Goal: Task Accomplishment & Management: Manage account settings

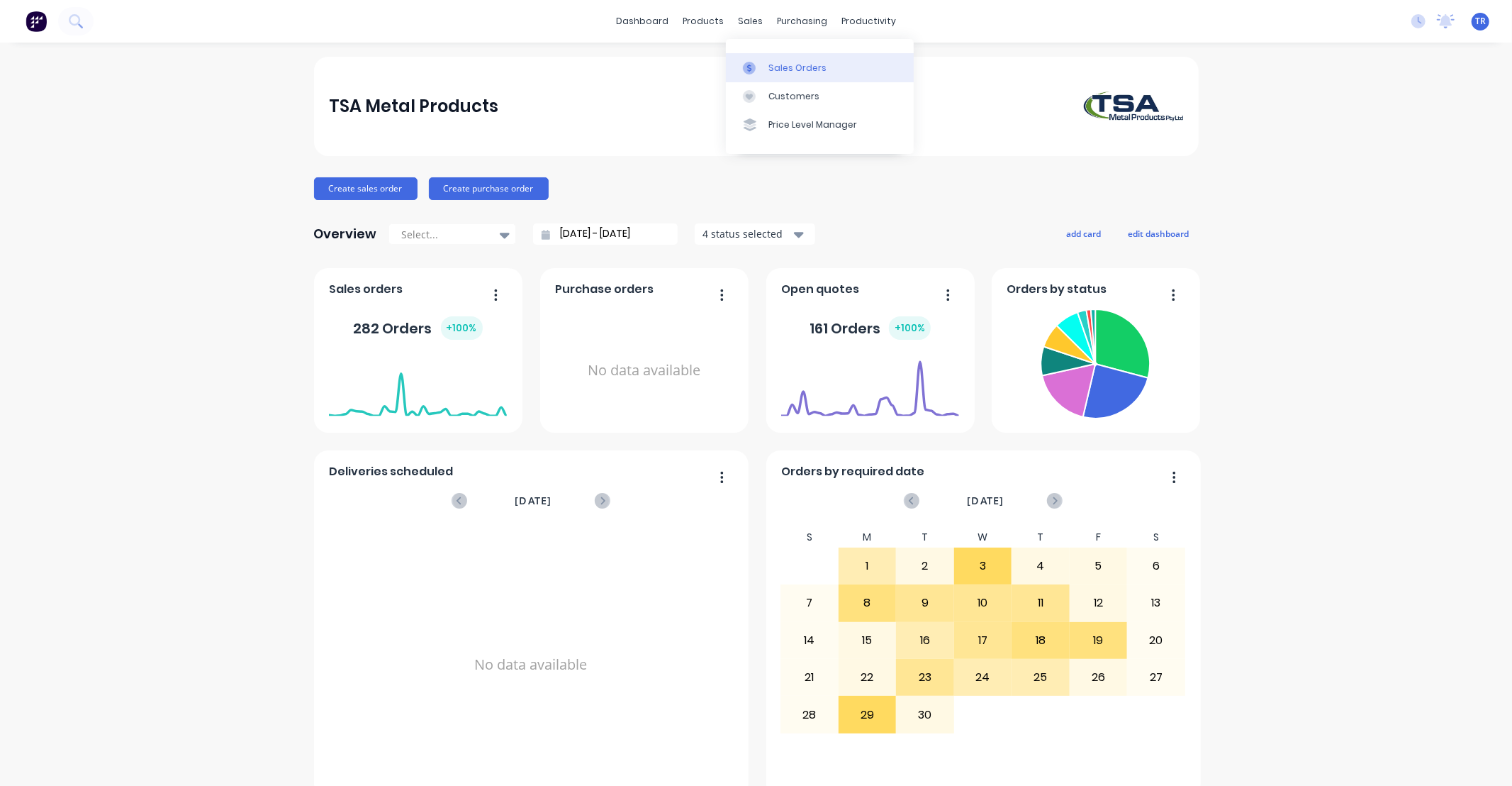
click at [791, 68] on div "Sales Orders" at bounding box center [797, 68] width 58 height 13
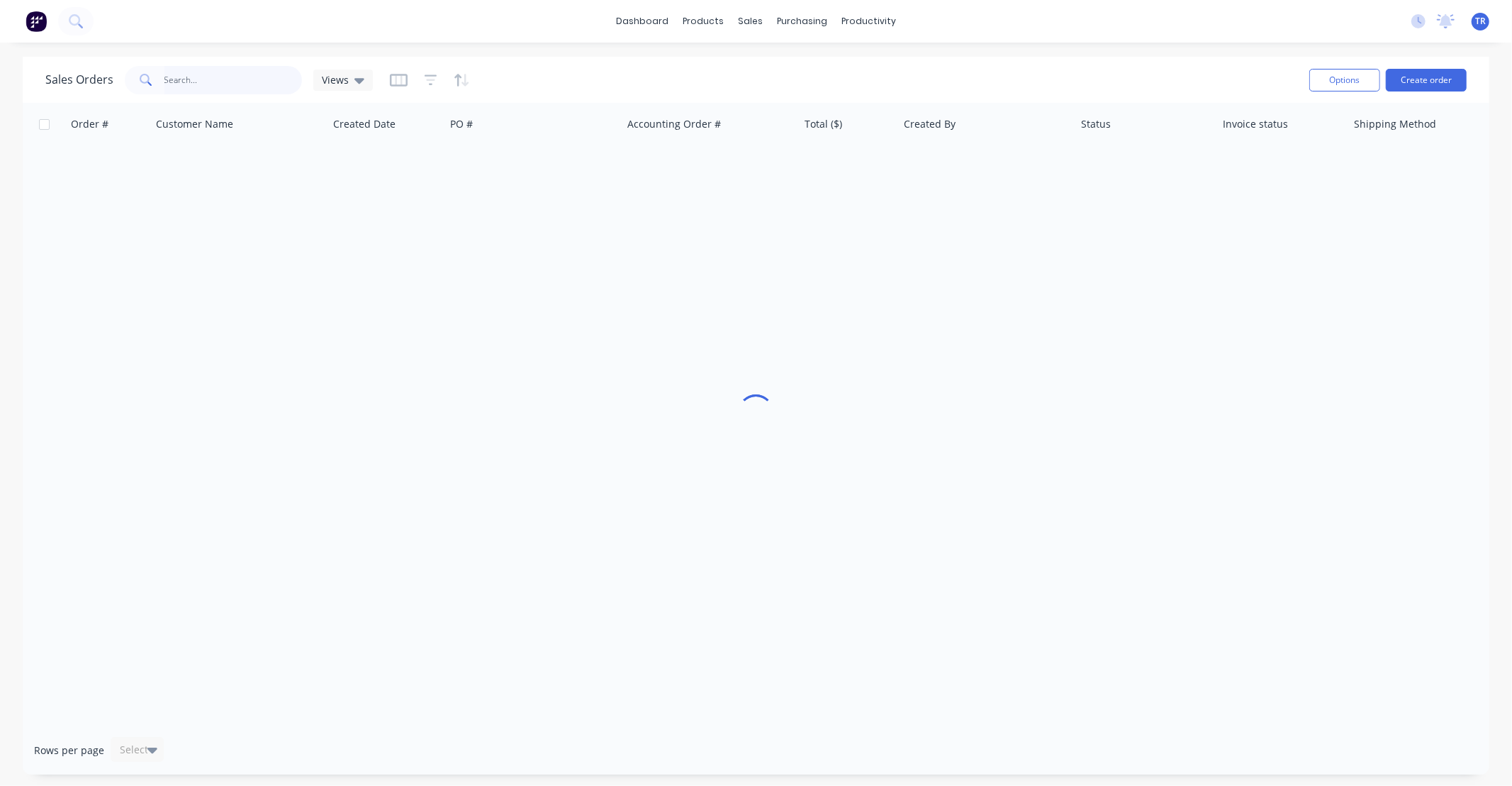
click at [214, 80] on input "text" at bounding box center [234, 80] width 139 height 29
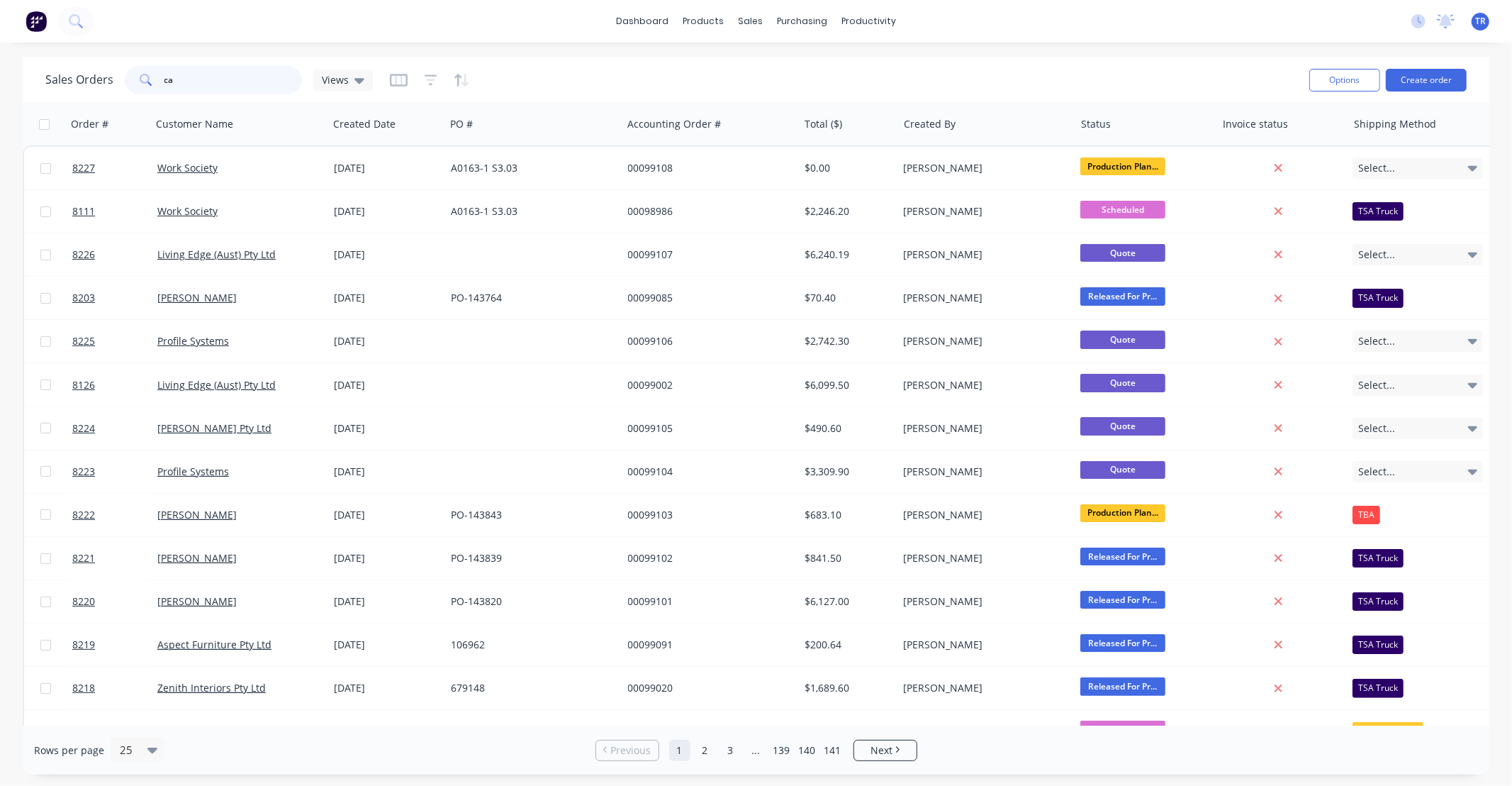
type input "c"
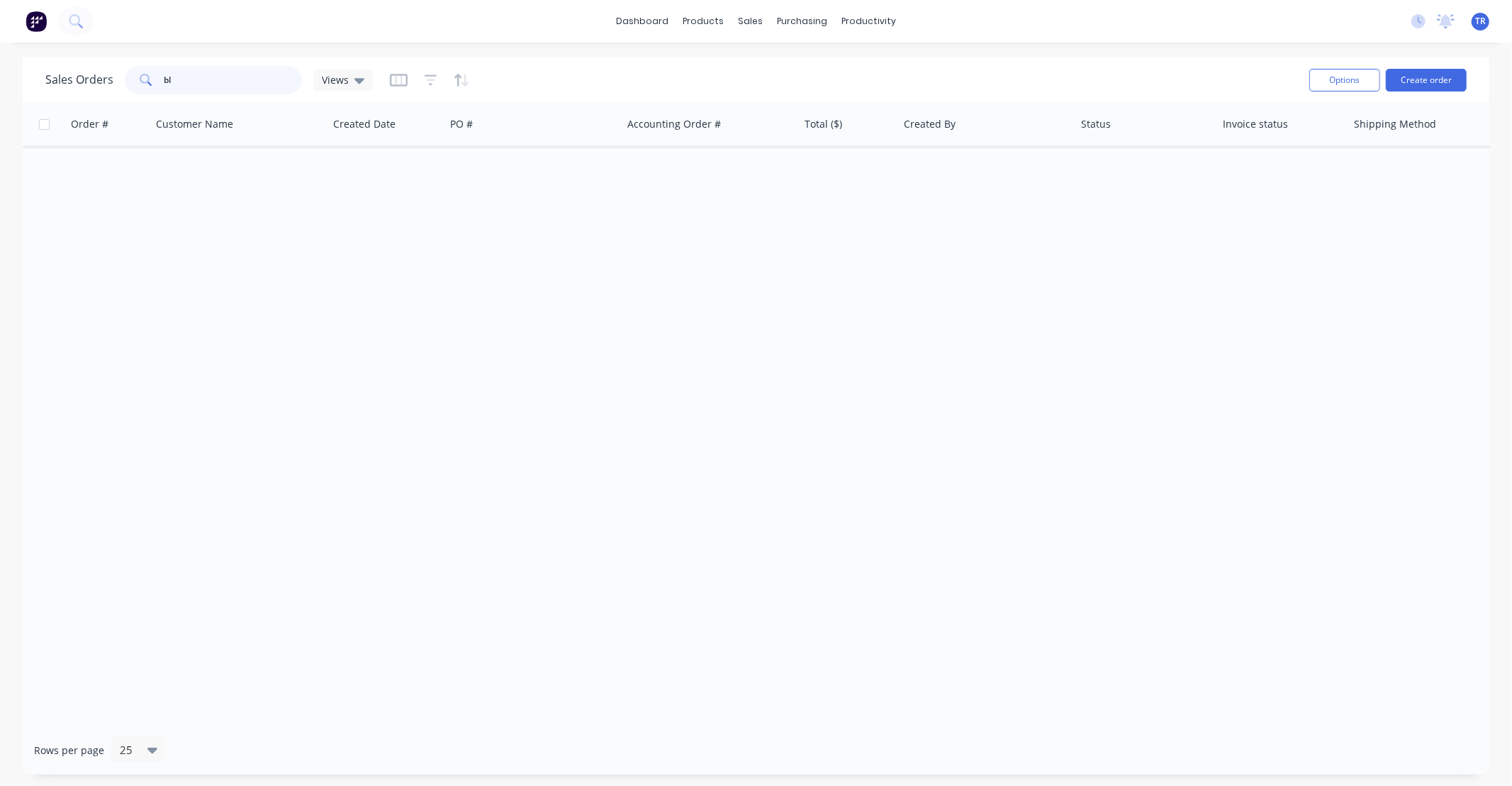
type input "b"
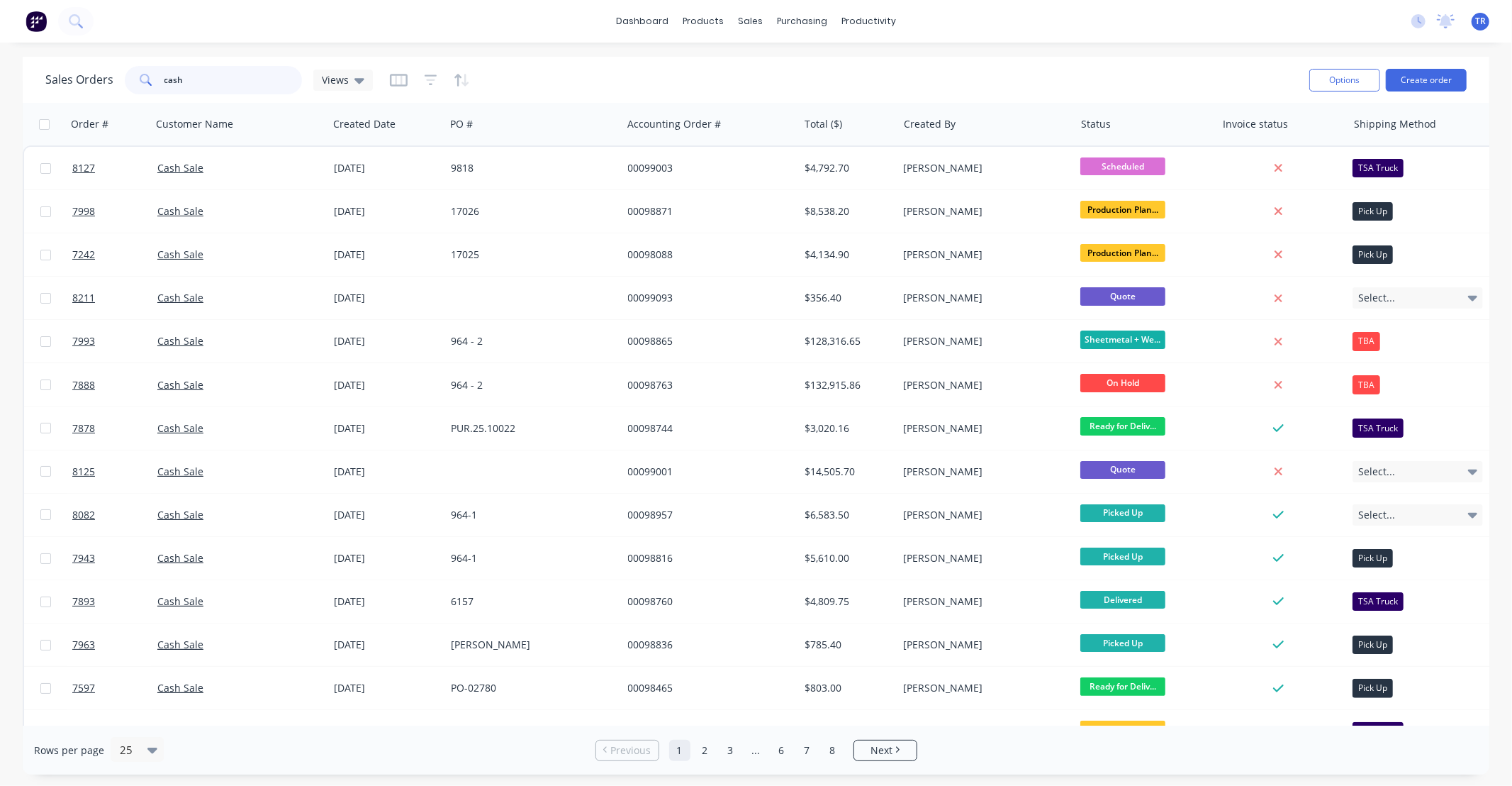
drag, startPoint x: 199, startPoint y: 82, endPoint x: 61, endPoint y: 89, distance: 138.2
click at [61, 89] on div "Sales Orders cash Views" at bounding box center [209, 80] width 328 height 29
type input "2"
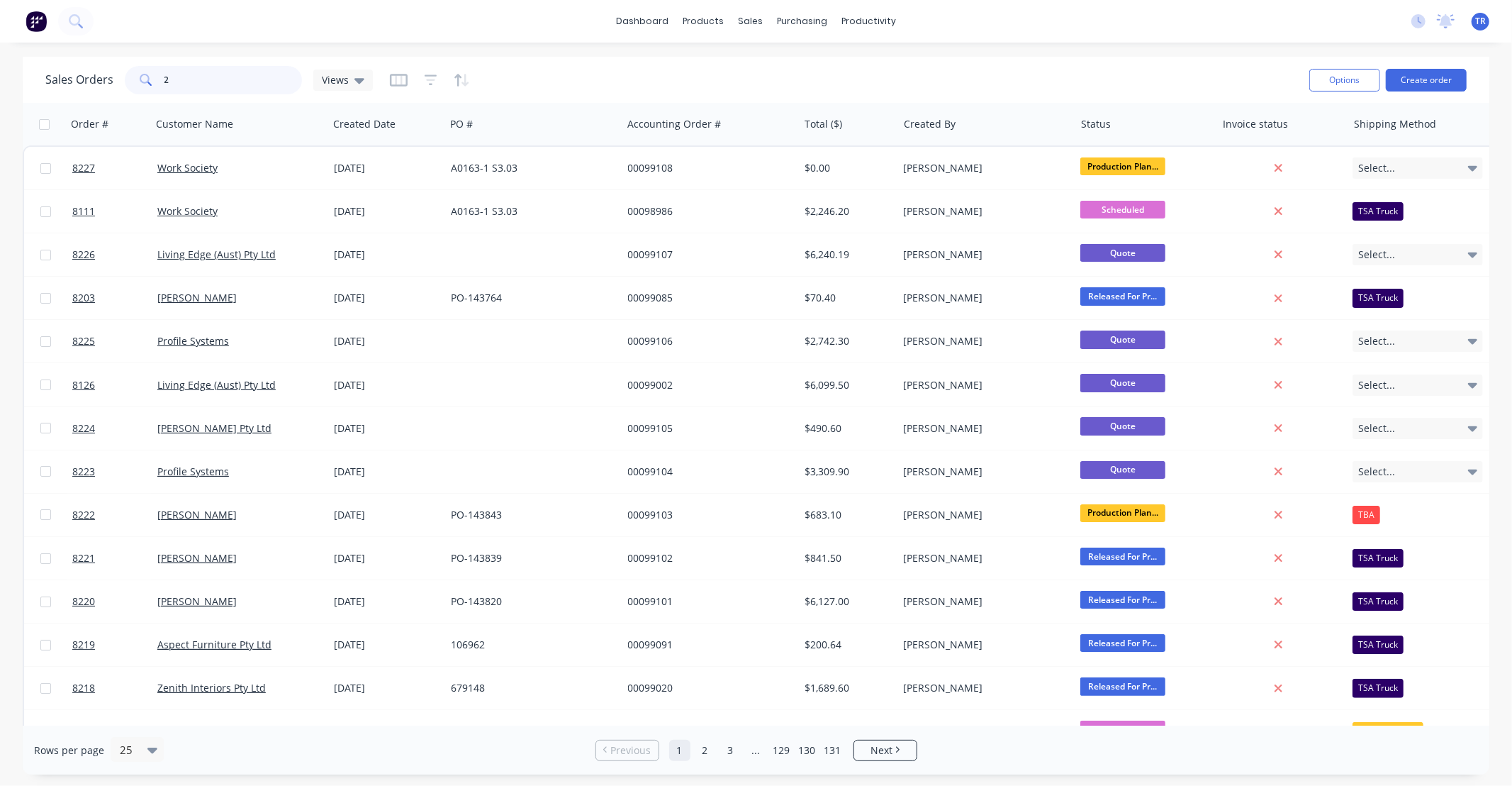
click at [24, 60] on div "Sales Orders 2 Views Options Create order" at bounding box center [756, 79] width 1466 height 46
drag, startPoint x: 223, startPoint y: 87, endPoint x: 168, endPoint y: 121, distance: 64.7
click at [182, 104] on div "Sales Orders Views Options Create order Order # Customer Name Created Date PO #…" at bounding box center [756, 415] width 1466 height 718
type input "98832"
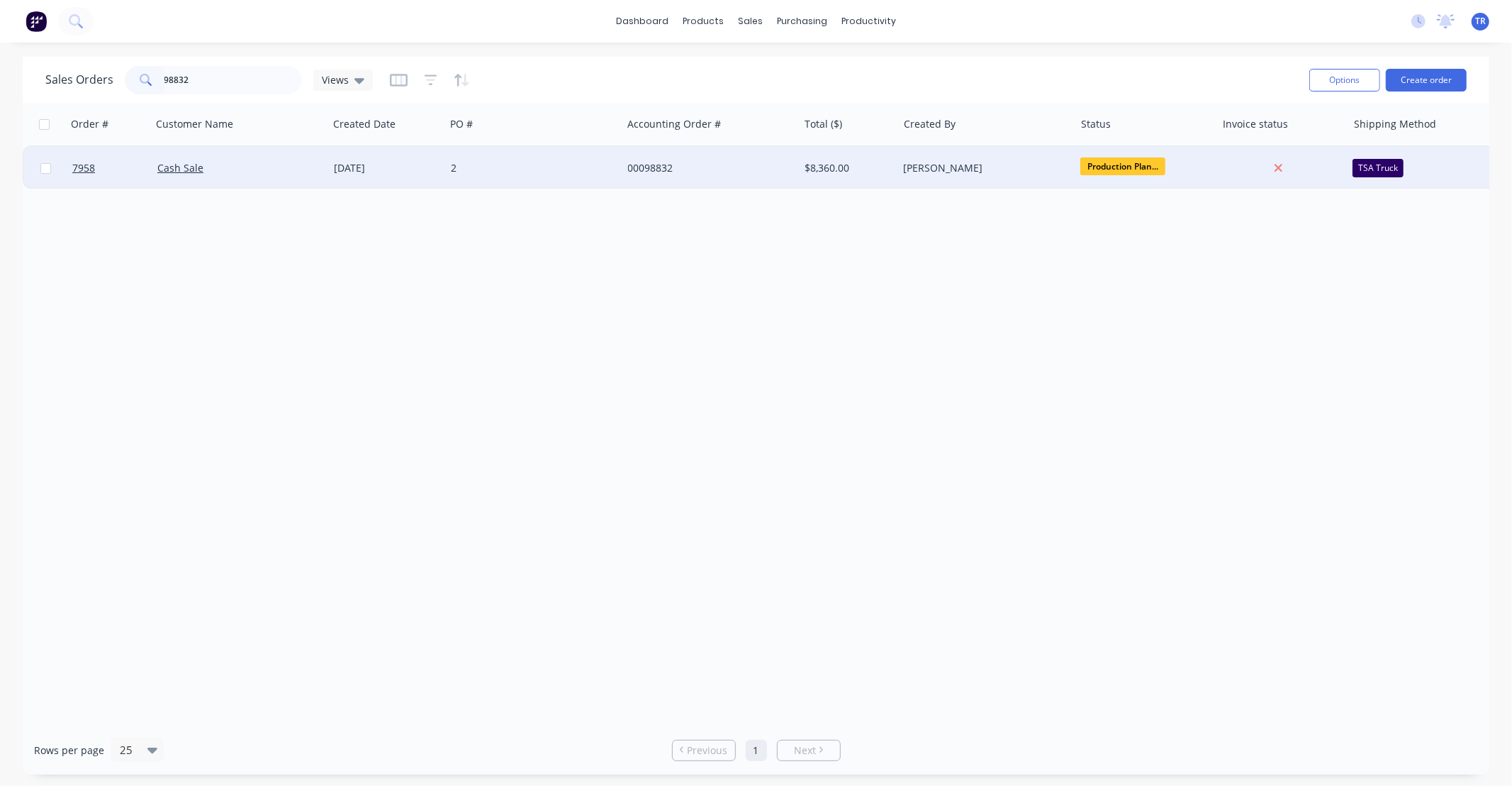
click at [258, 166] on div "Cash Sale" at bounding box center [236, 167] width 157 height 14
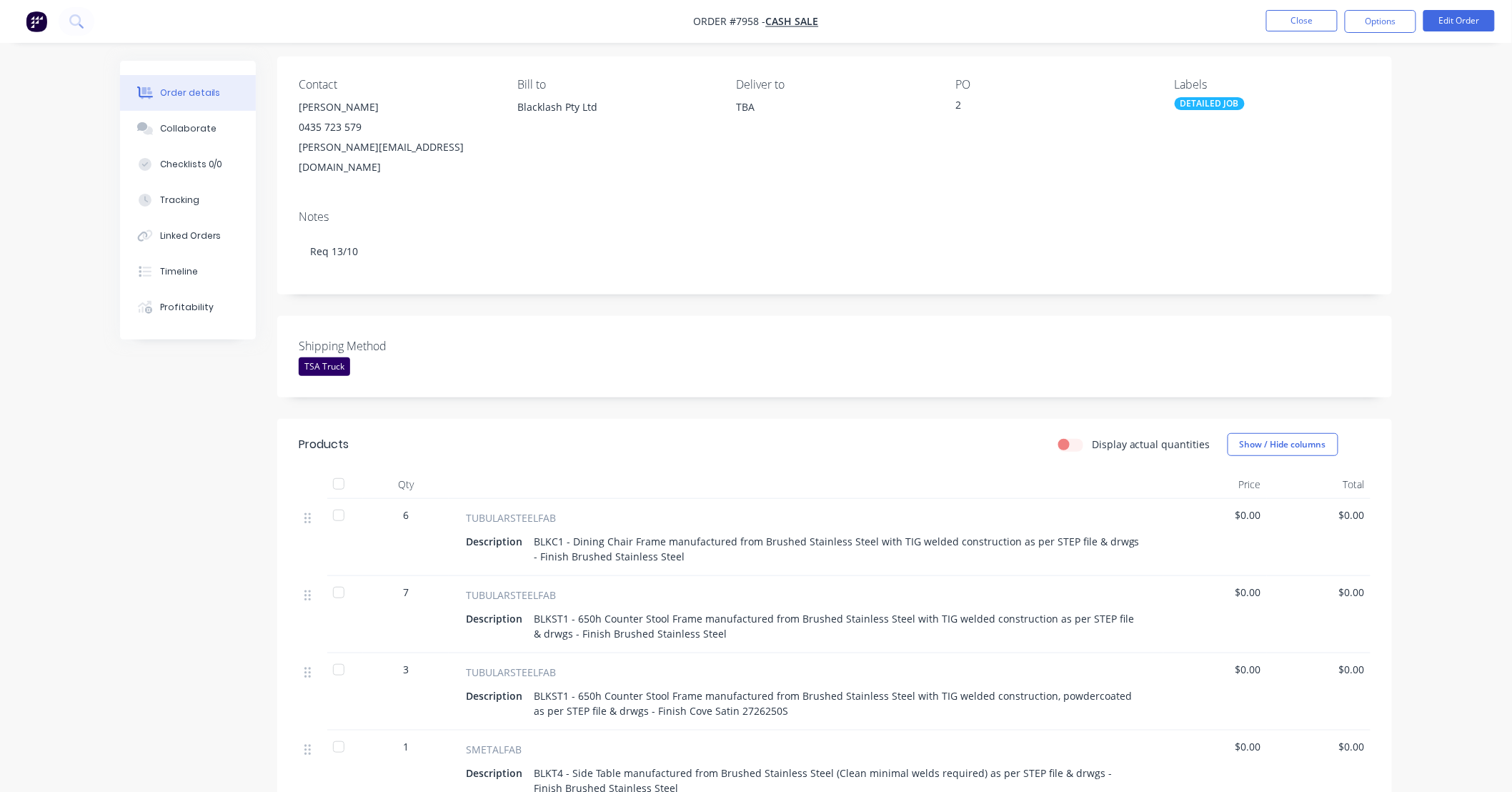
scroll to position [105, 0]
drag, startPoint x: 168, startPoint y: 123, endPoint x: 170, endPoint y: 134, distance: 11.2
click at [168, 123] on div "Collaborate" at bounding box center [188, 128] width 56 height 13
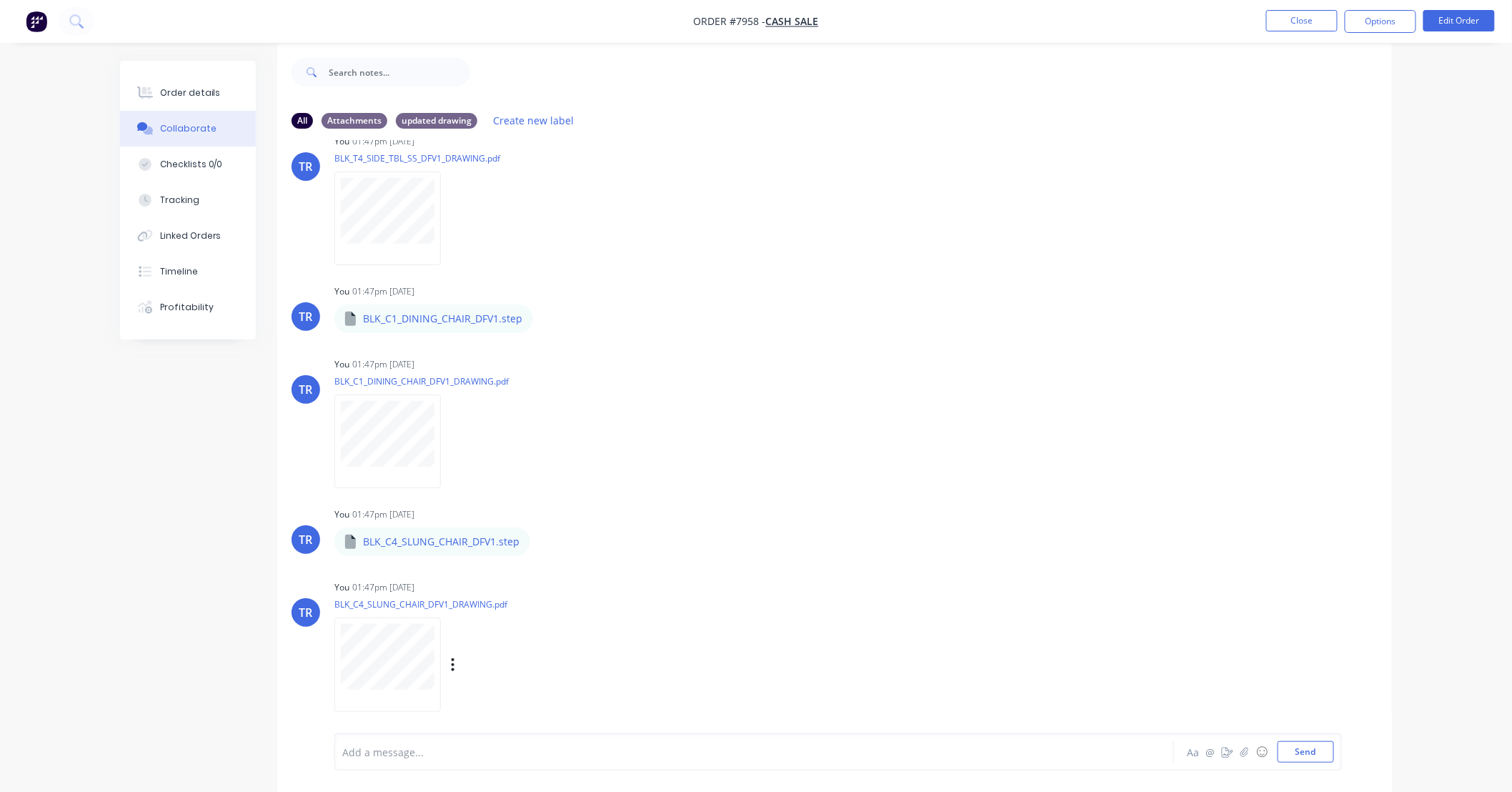
scroll to position [22, 0]
click at [544, 537] on icon "button" at bounding box center [541, 537] width 4 height 16
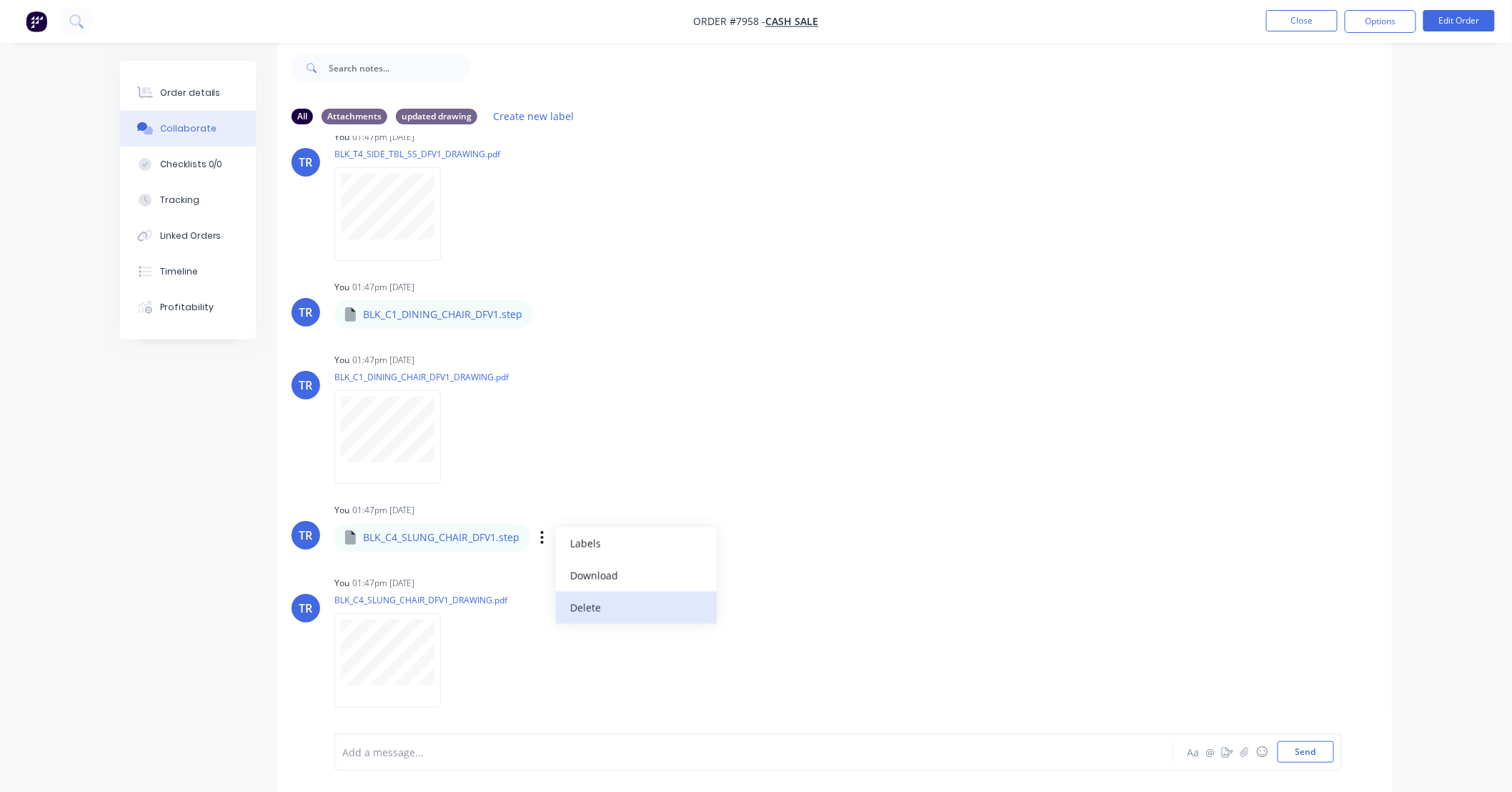
click at [597, 605] on button "Delete" at bounding box center [636, 608] width 161 height 32
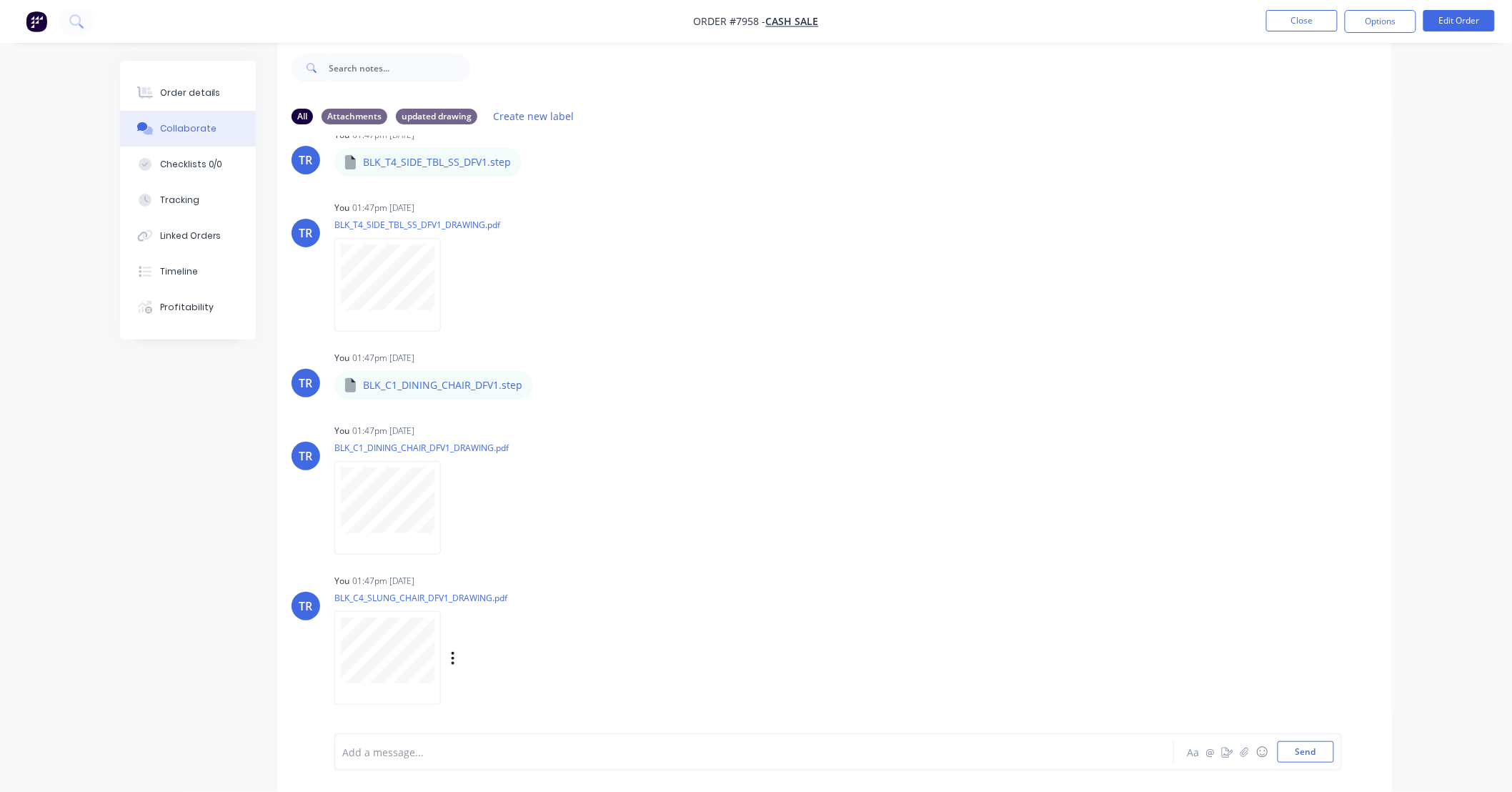
scroll to position [624, 0]
click at [455, 658] on icon "button" at bounding box center [452, 659] width 4 height 16
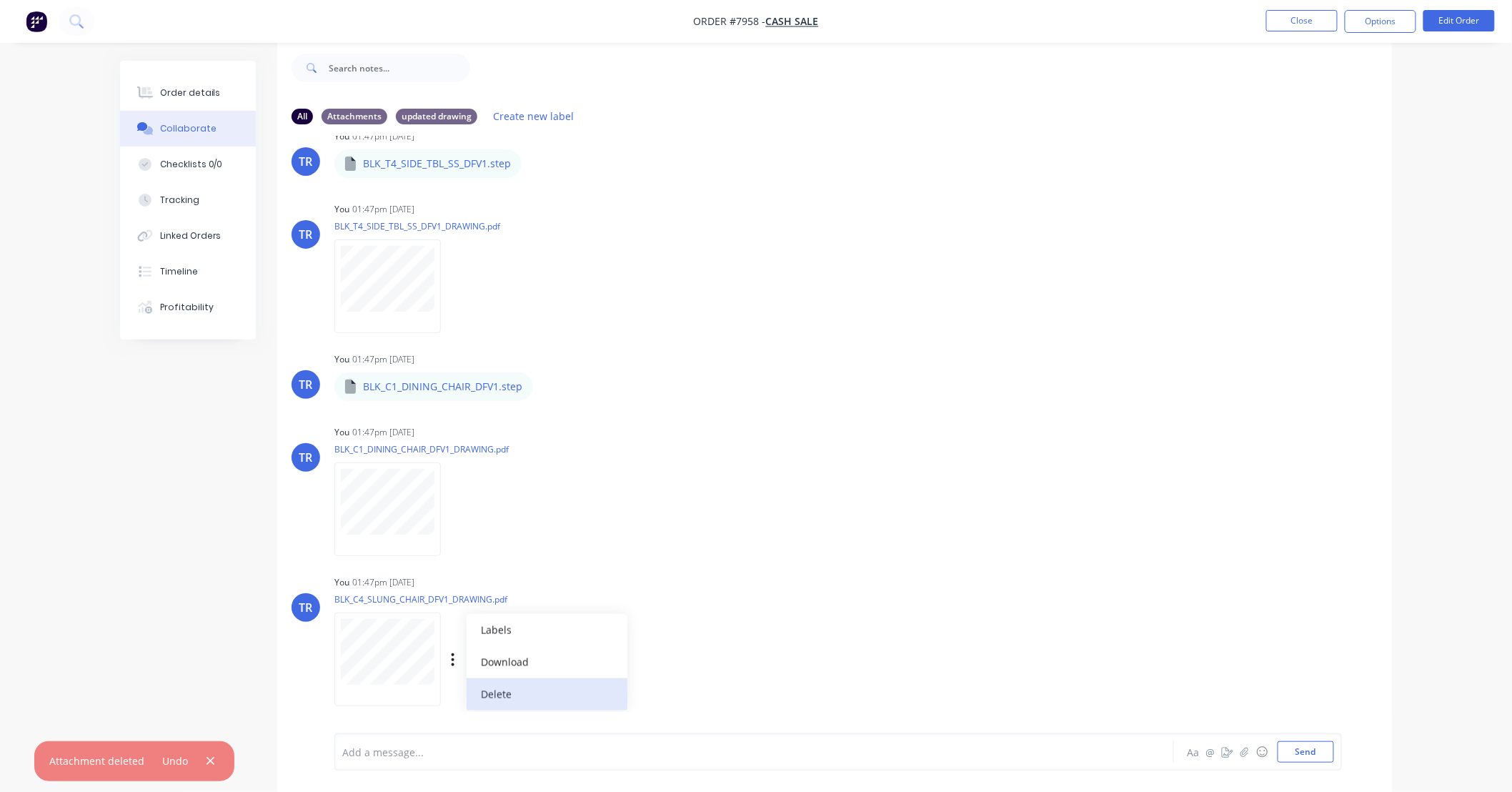
click at [519, 689] on button "Delete" at bounding box center [547, 694] width 161 height 32
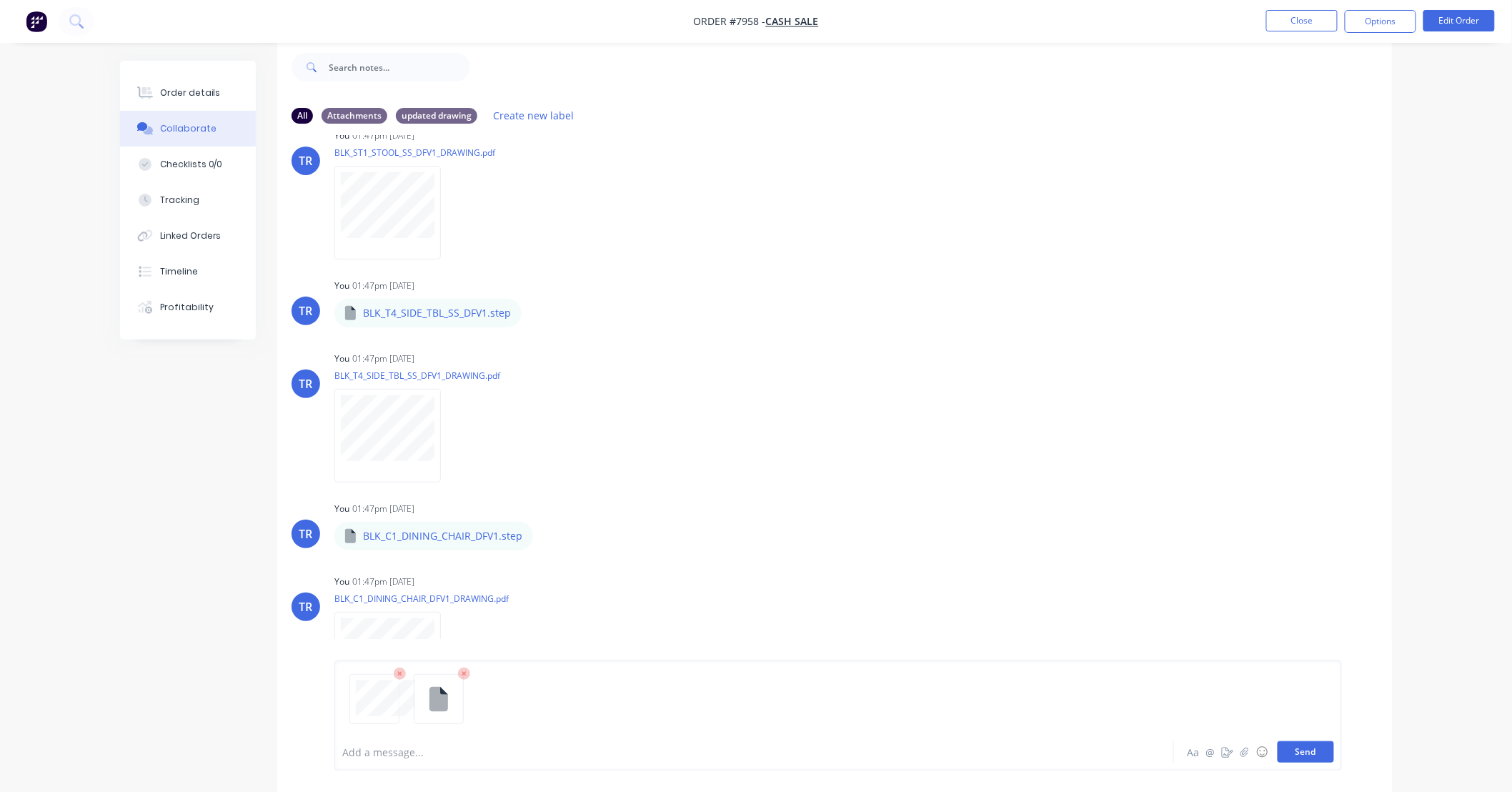
click at [1313, 752] on button "Send" at bounding box center [1305, 751] width 56 height 21
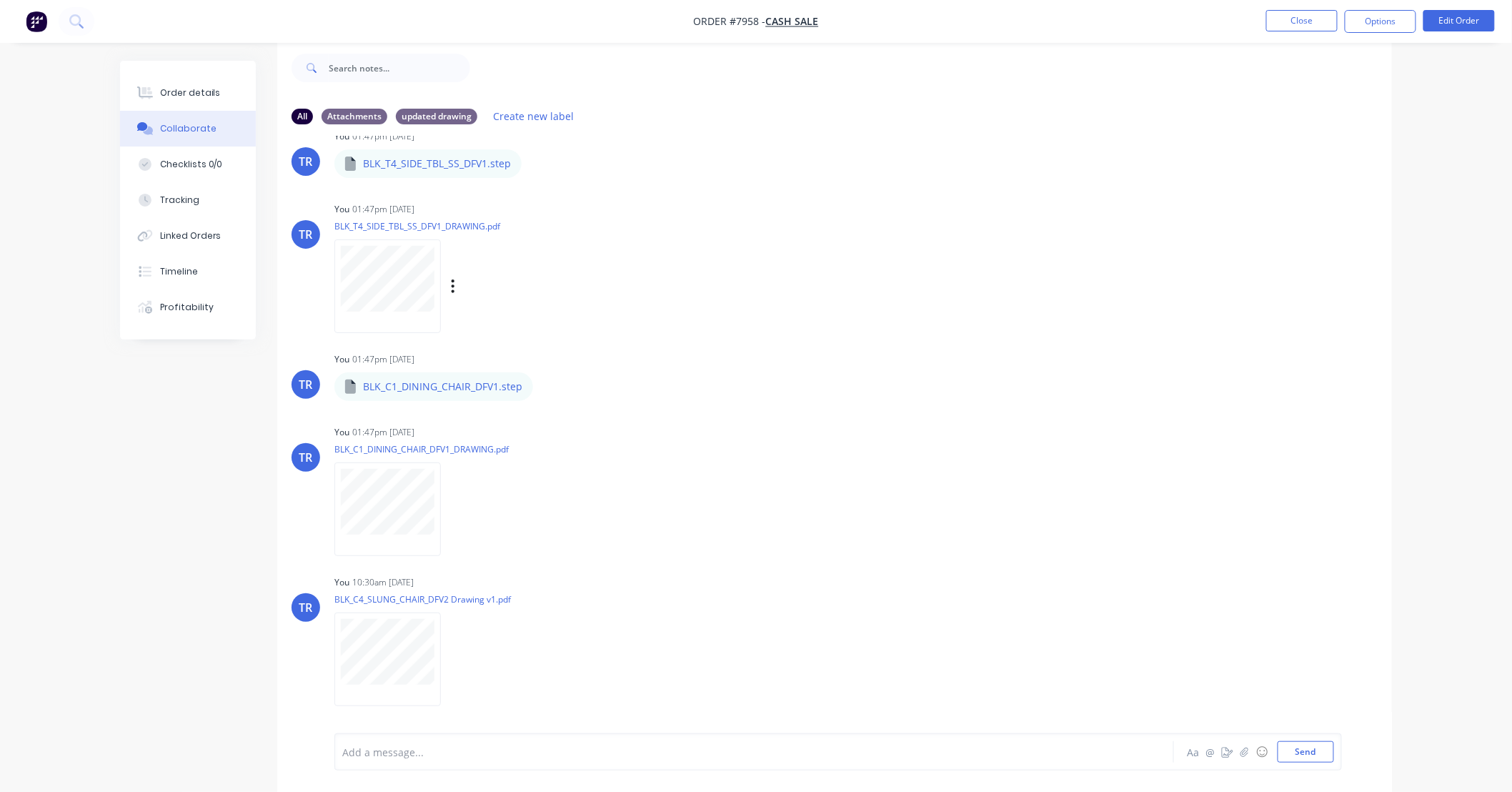
click at [1091, 318] on div "TR You 01:47pm [DATE] BLK_T4_SIDE_TBL_SS_DFV1_DRAWING.pdf Labels Download Delete" at bounding box center [834, 262] width 1114 height 129
click at [1291, 18] on button "Close" at bounding box center [1302, 20] width 72 height 21
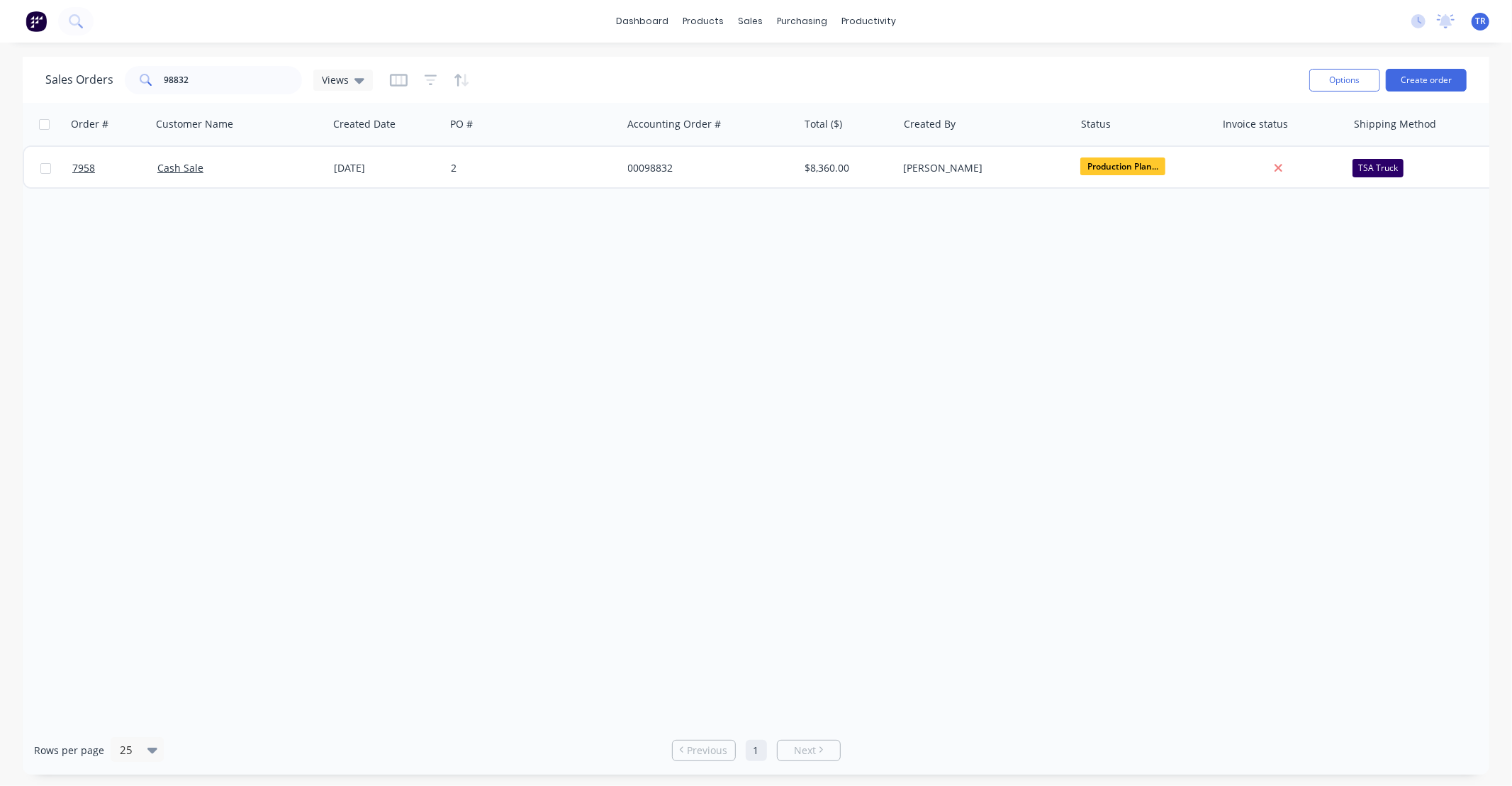
click at [1390, 335] on div "Order # Customer Name Created Date PO # Accounting Order # Total ($) Created By…" at bounding box center [756, 414] width 1466 height 623
